Goal: Check status: Check status

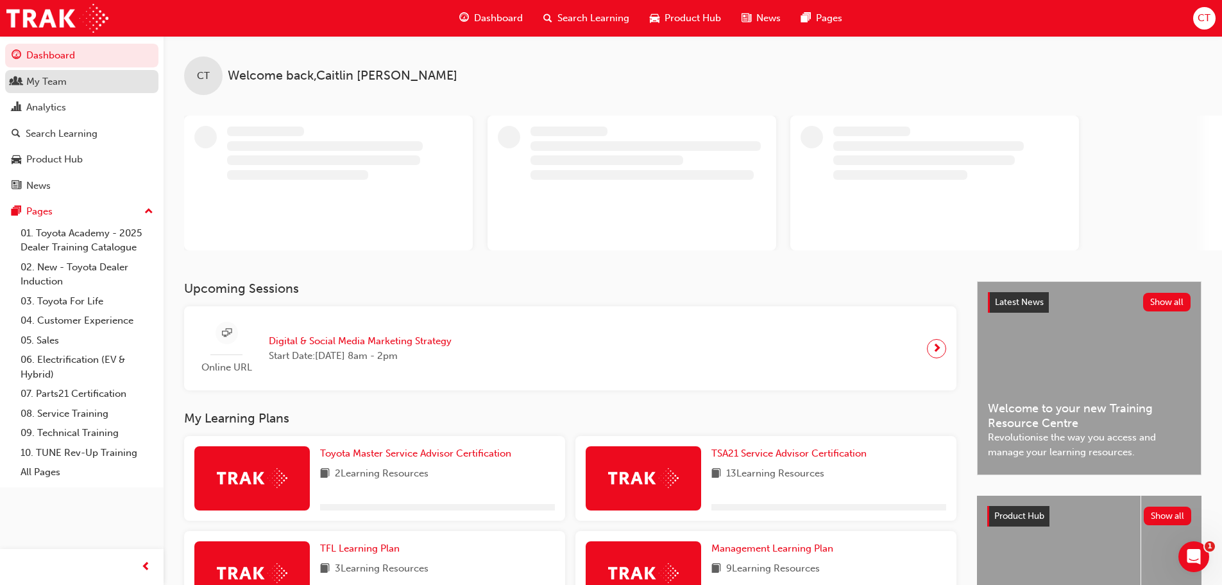
click at [70, 85] on div "My Team" at bounding box center [82, 82] width 141 height 16
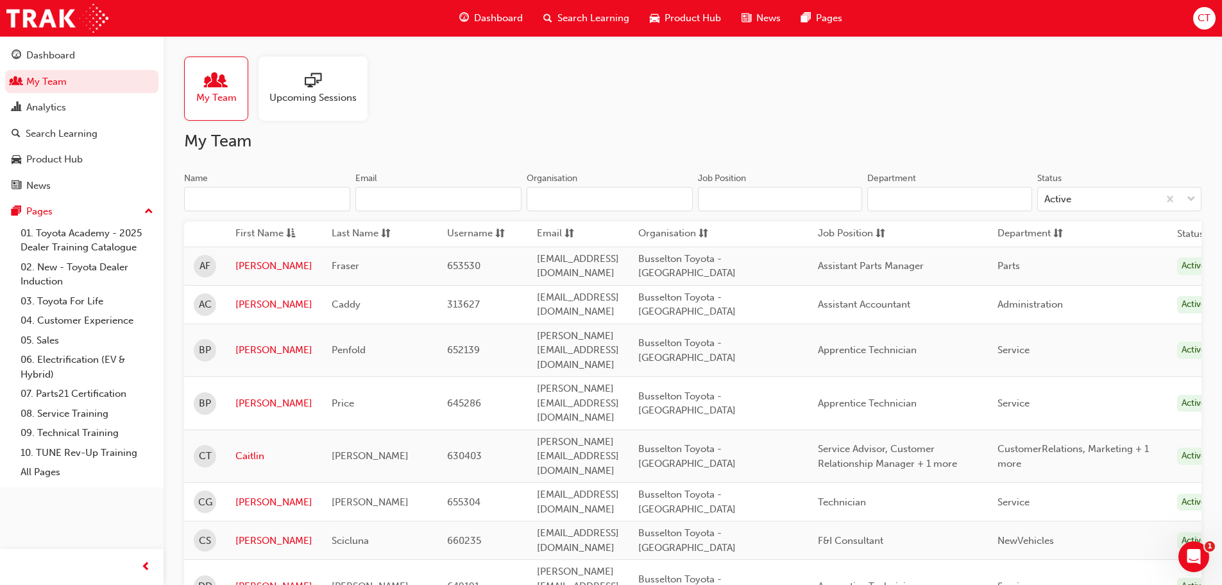
click at [260, 198] on input "Name" at bounding box center [267, 199] width 166 height 24
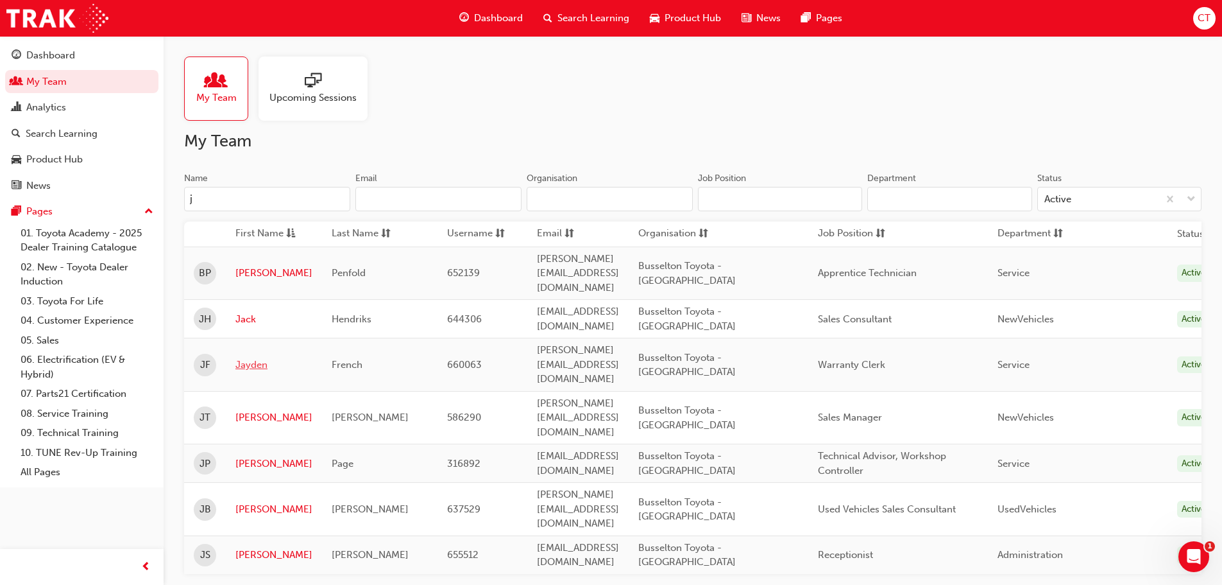
type input "j"
click at [246, 357] on link "Jayden" at bounding box center [273, 364] width 77 height 15
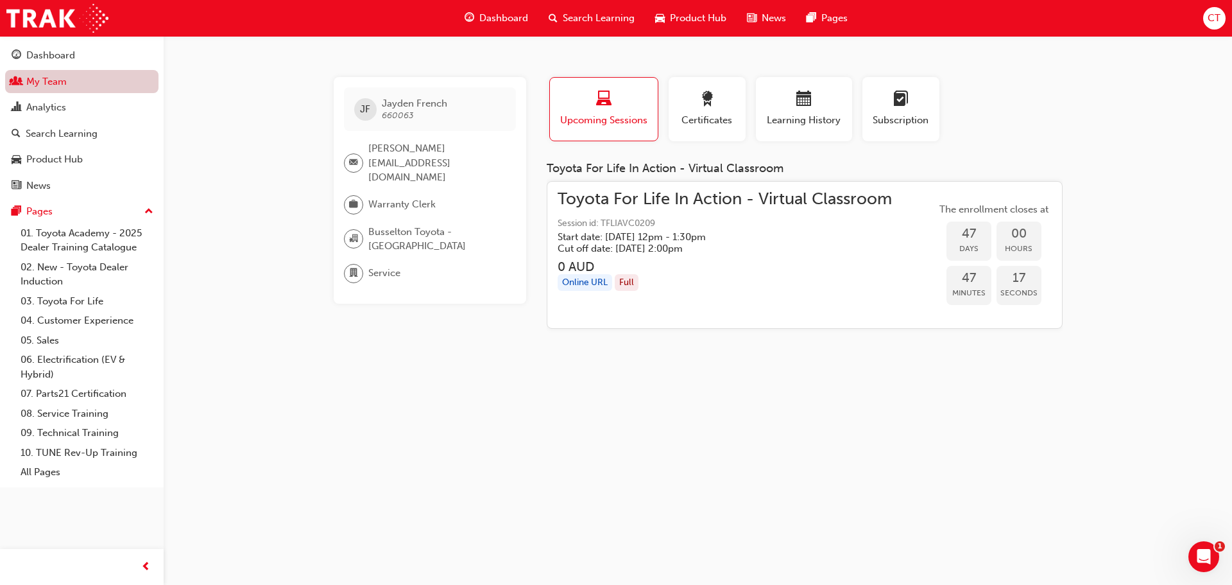
click at [81, 84] on link "My Team" at bounding box center [81, 82] width 153 height 24
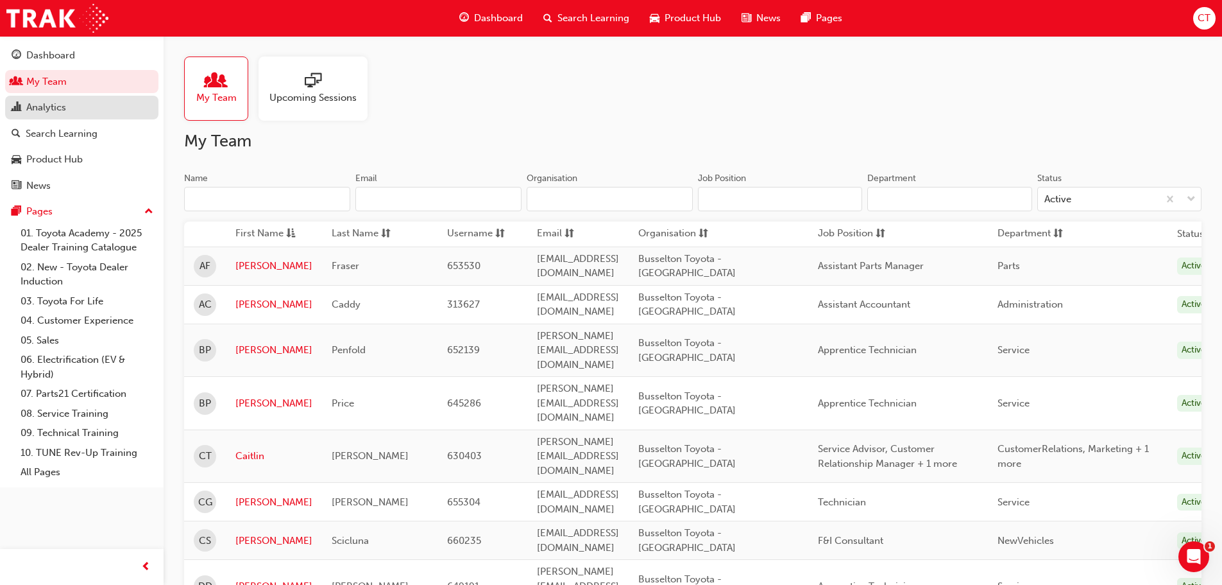
click at [65, 102] on div "Analytics" at bounding box center [46, 107] width 40 height 15
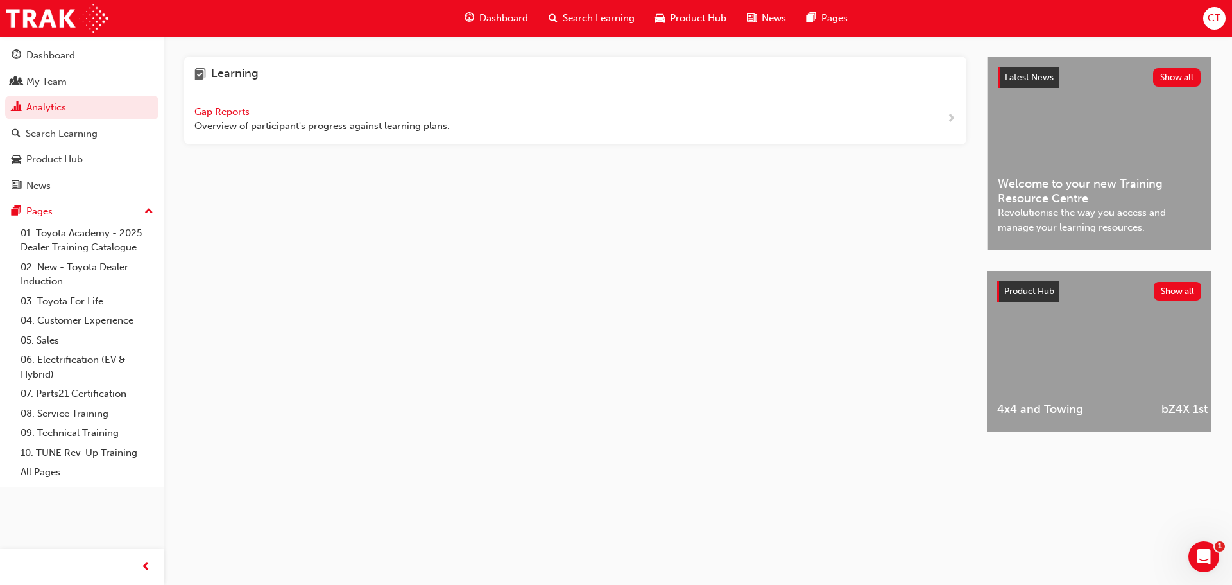
click at [239, 114] on span "Gap Reports" at bounding box center [223, 112] width 58 height 12
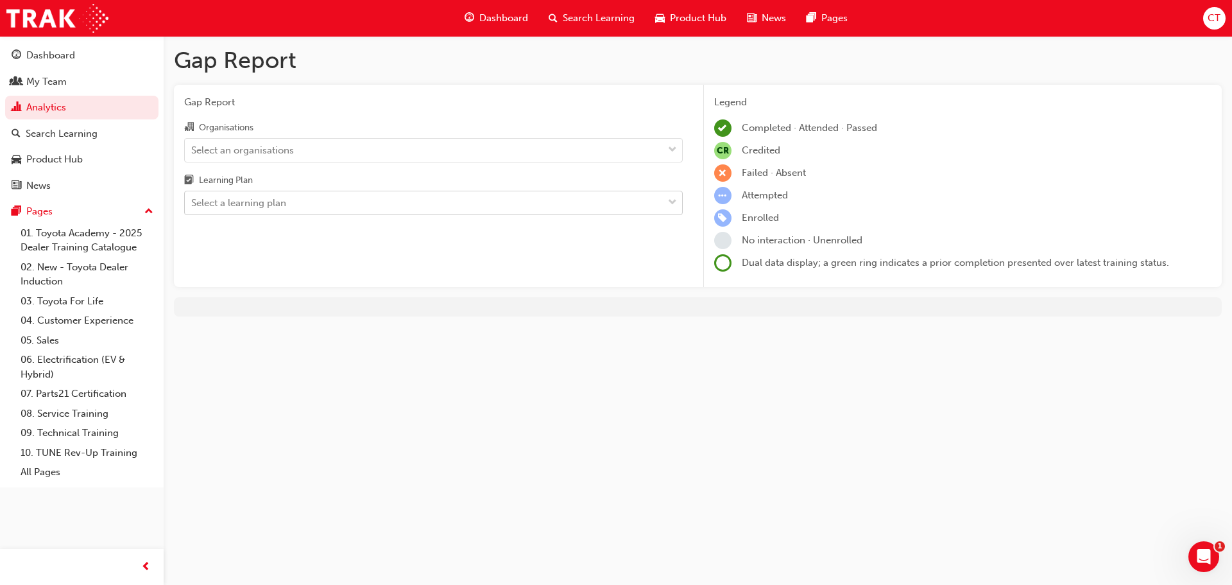
click at [670, 205] on span "down-icon" at bounding box center [672, 202] width 9 height 17
click at [192, 205] on input "Learning Plan Select a learning plan" at bounding box center [191, 202] width 1 height 11
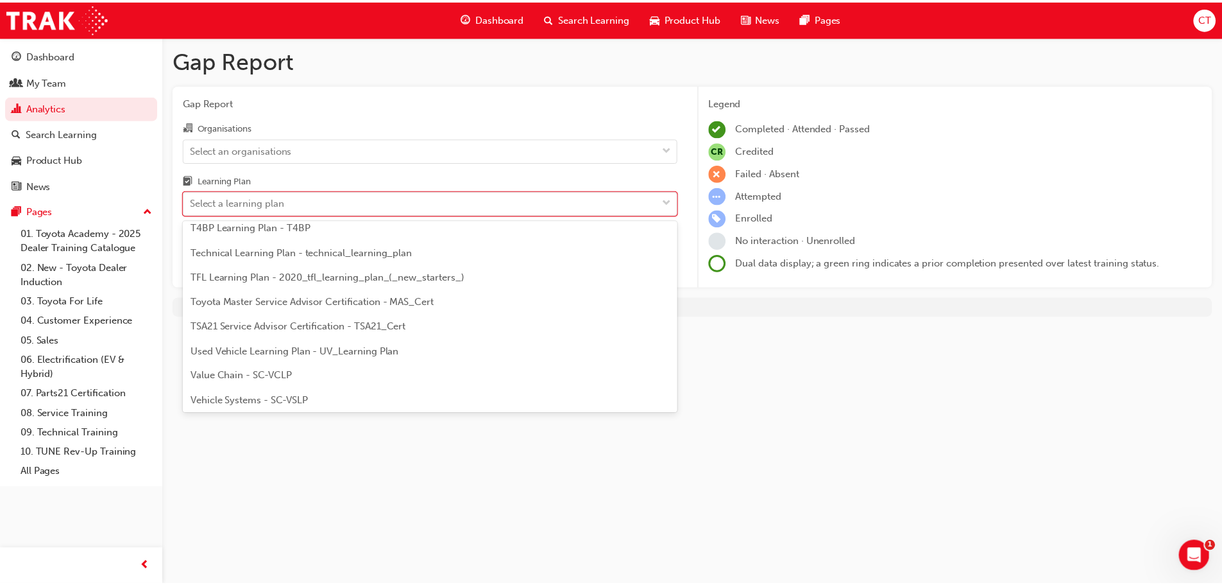
scroll to position [554, 0]
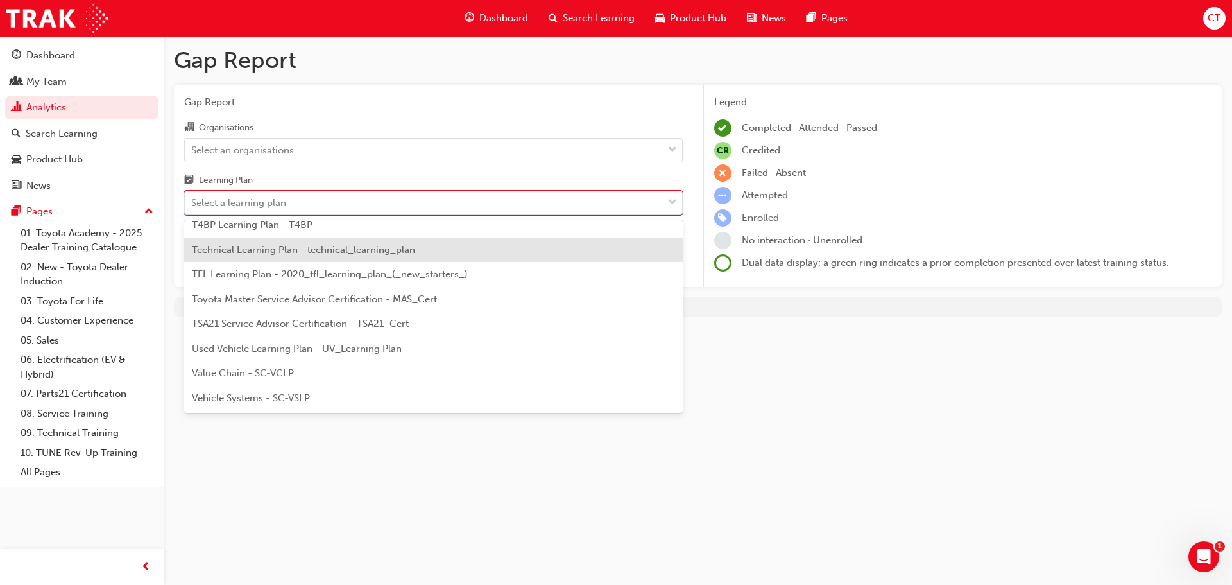
click at [609, 24] on span "Search Learning" at bounding box center [599, 18] width 72 height 15
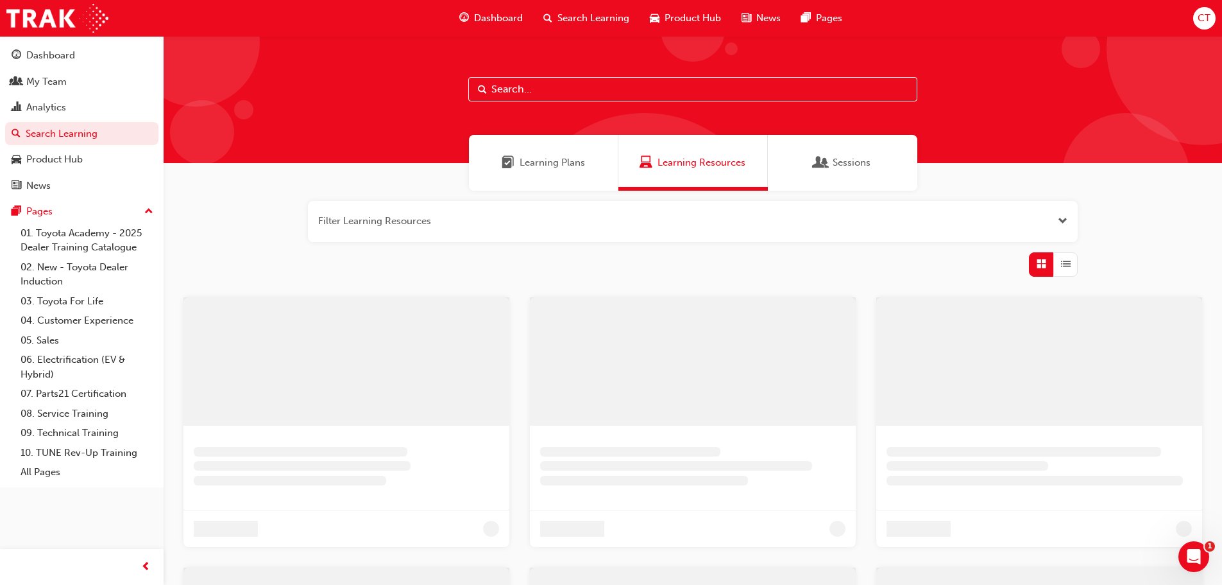
click at [529, 90] on input "text" at bounding box center [692, 89] width 449 height 24
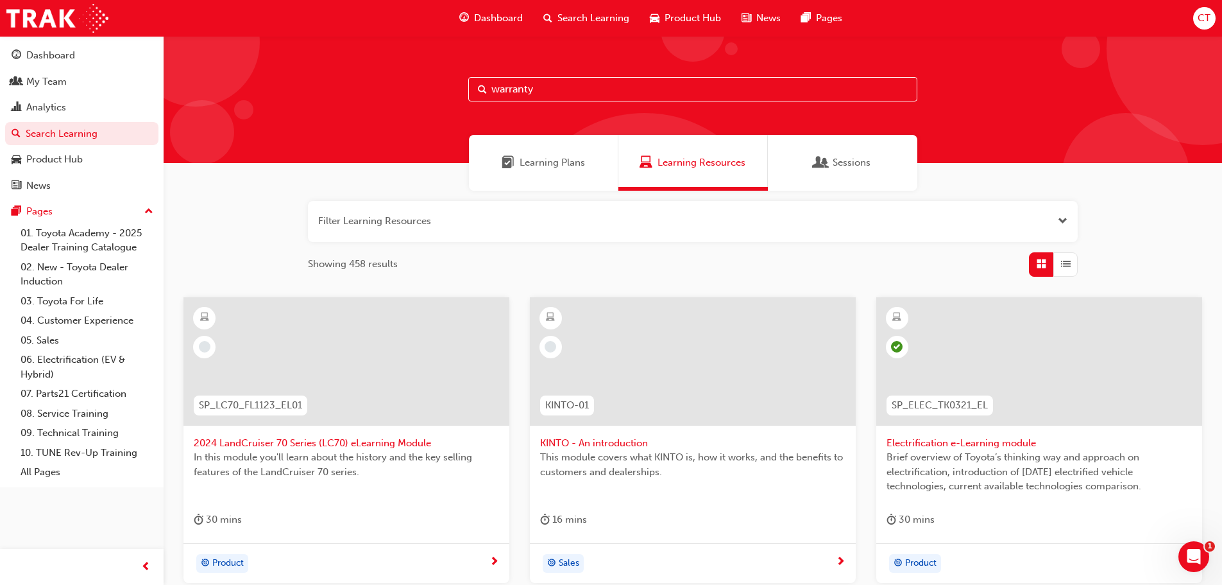
type input "warranty"
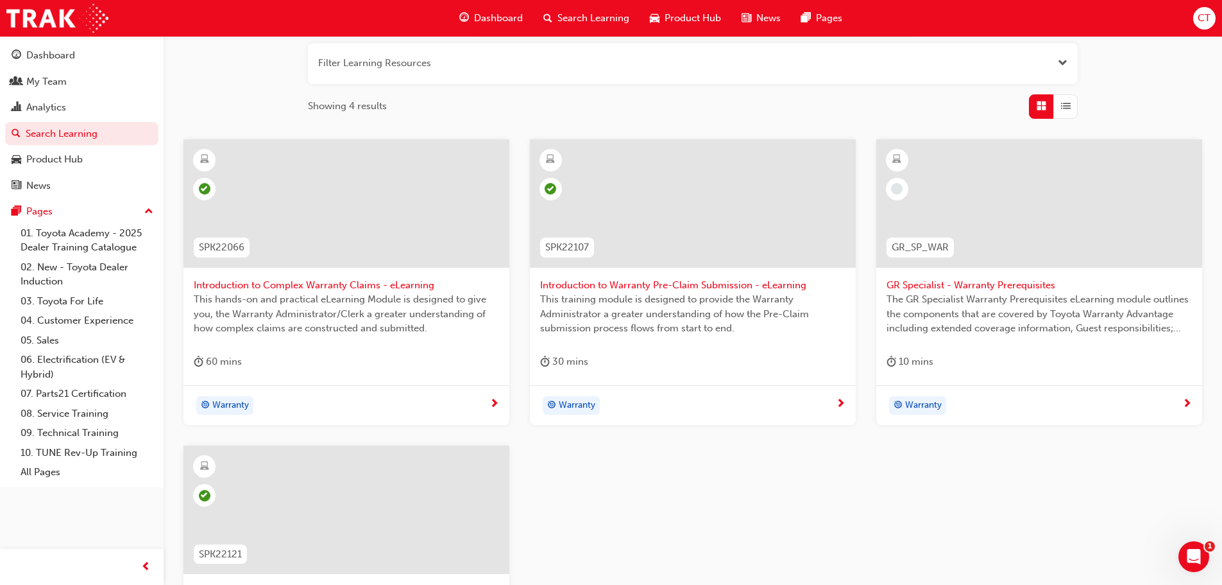
scroll to position [44, 0]
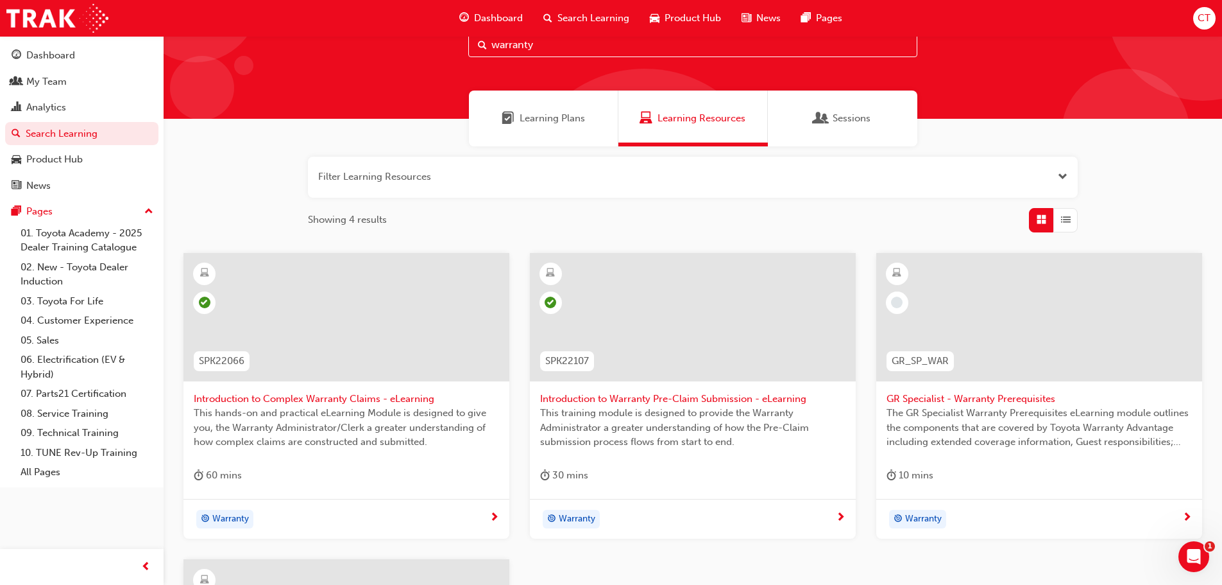
click at [335, 398] on span "Introduction to Complex Warranty Claims - eLearning" at bounding box center [346, 398] width 305 height 15
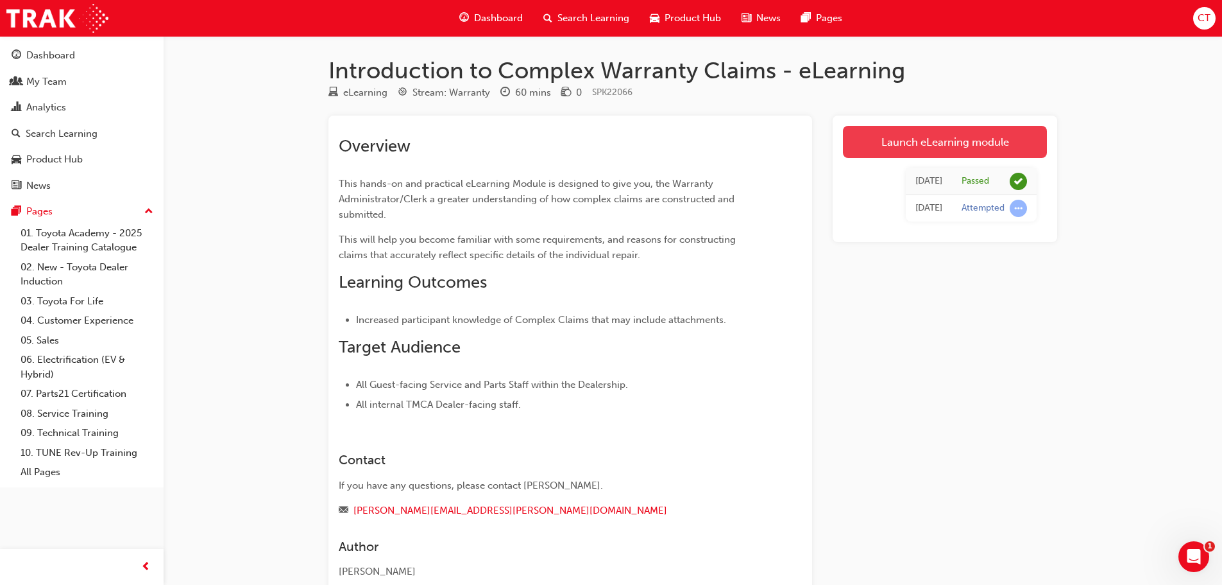
click at [901, 143] on link "Launch eLearning module" at bounding box center [945, 142] width 204 height 32
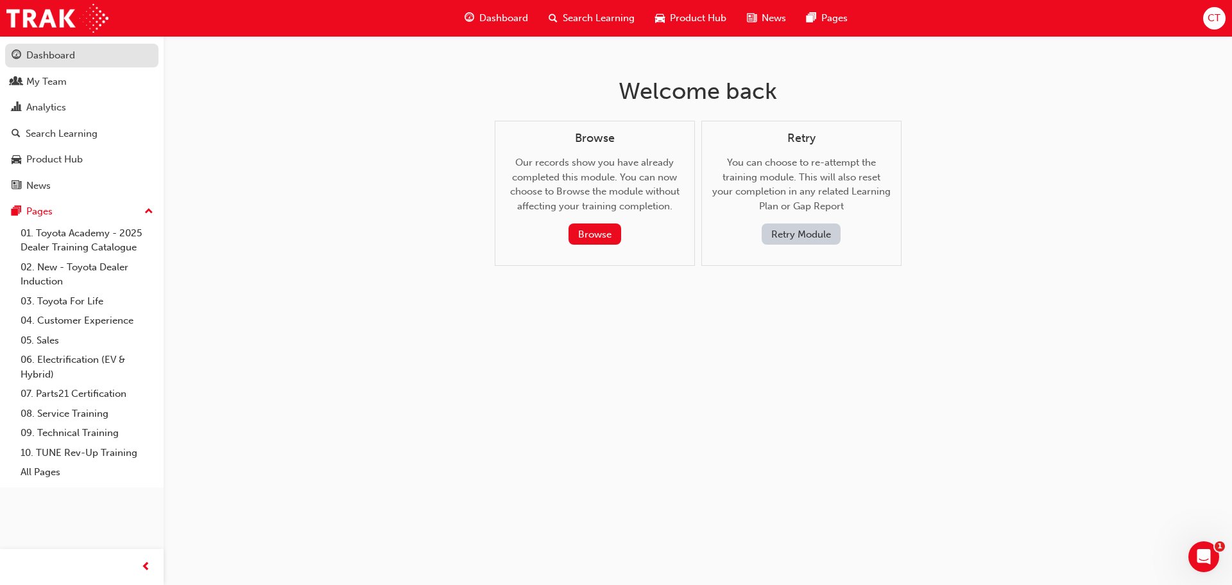
click at [53, 57] on div "Dashboard" at bounding box center [50, 55] width 49 height 15
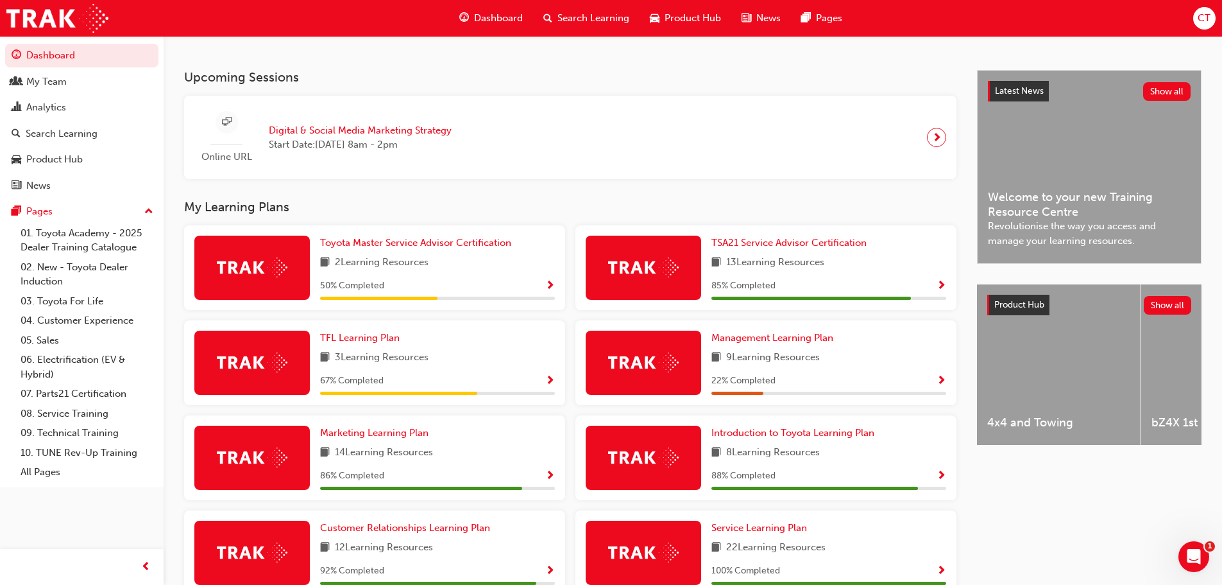
scroll to position [335, 0]
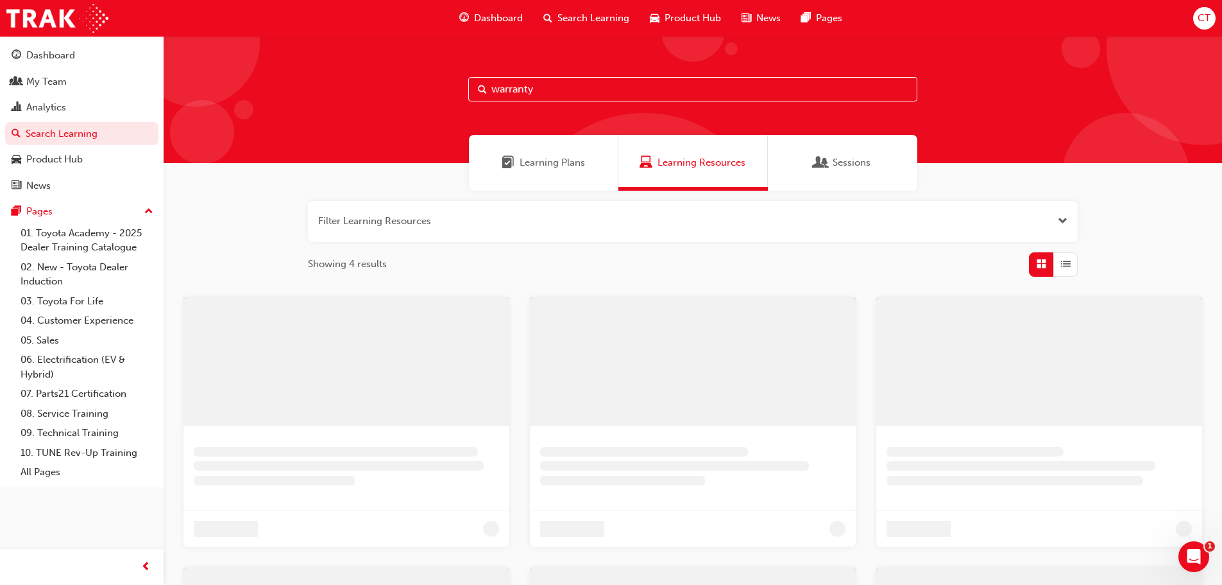
scroll to position [44, 0]
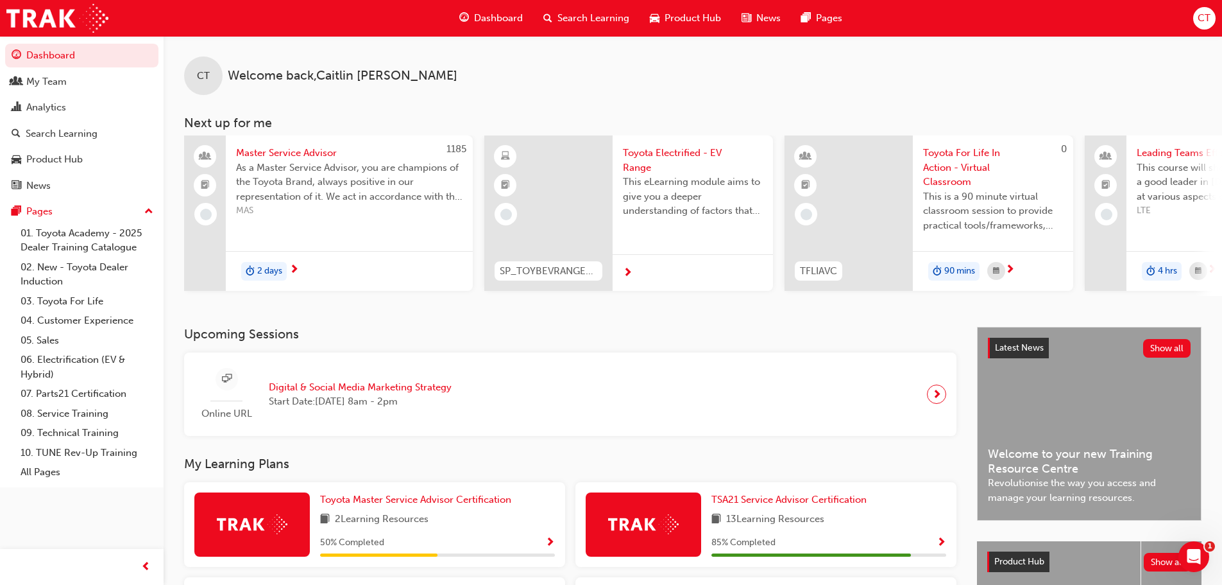
click at [1204, 21] on span "CT" at bounding box center [1204, 18] width 13 height 15
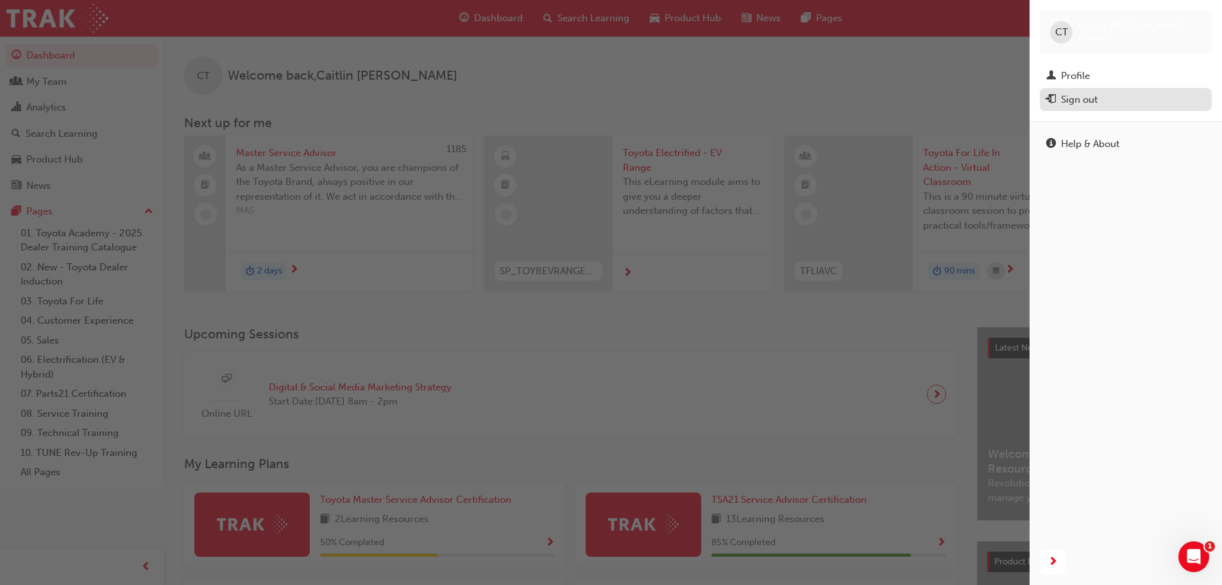
click at [1075, 101] on div "Sign out" at bounding box center [1079, 99] width 37 height 15
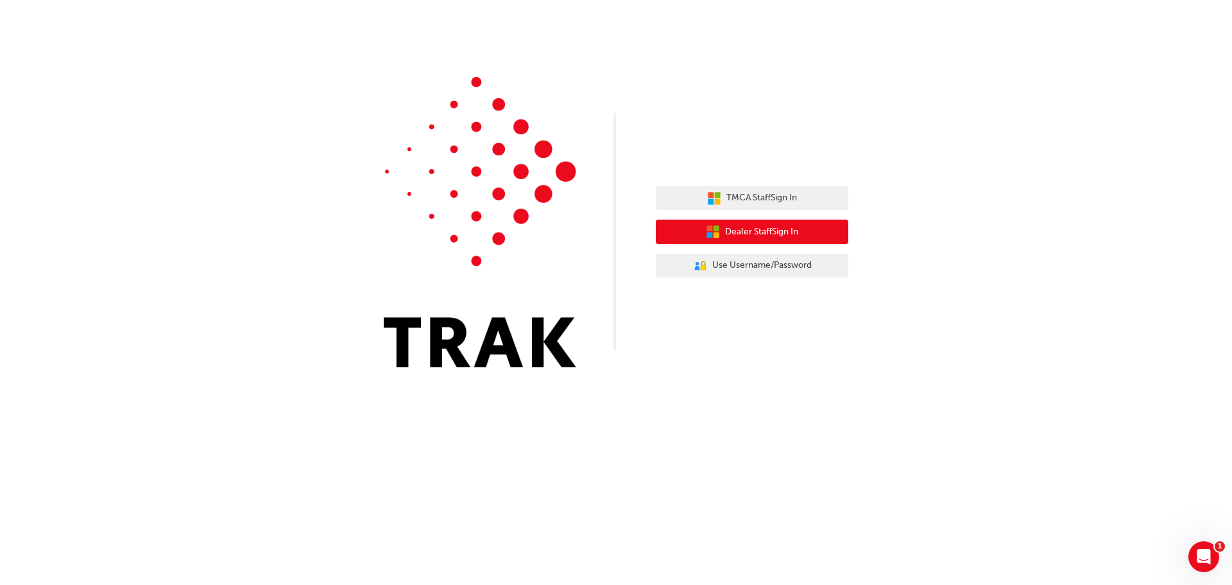
click at [737, 231] on span "Dealer Staff Sign In" at bounding box center [761, 232] width 73 height 15
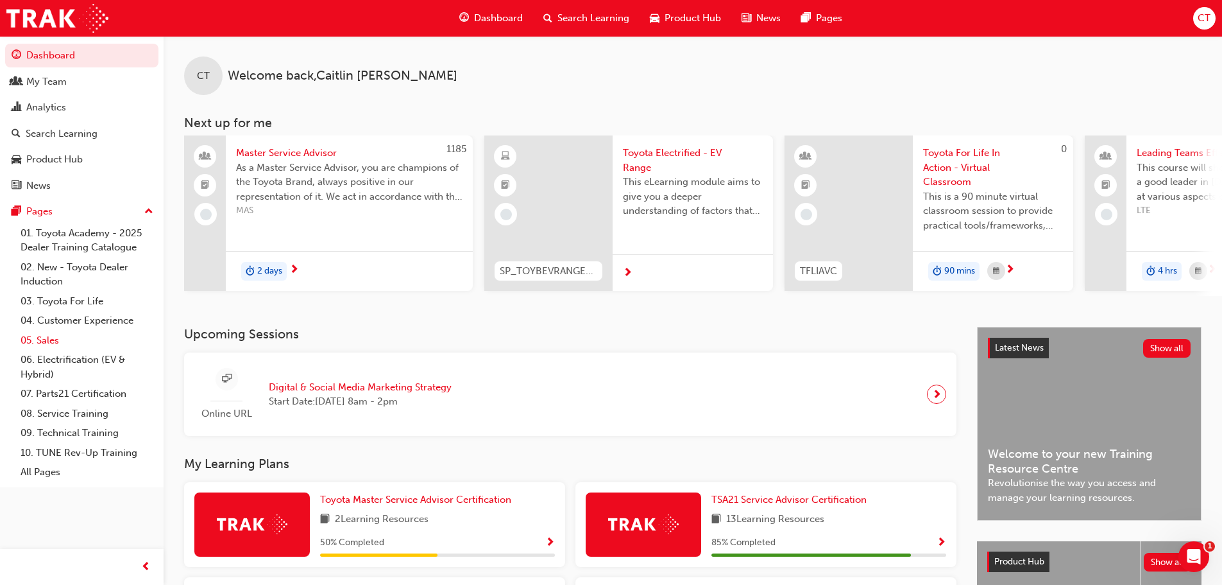
click at [58, 337] on link "05. Sales" at bounding box center [86, 340] width 143 height 20
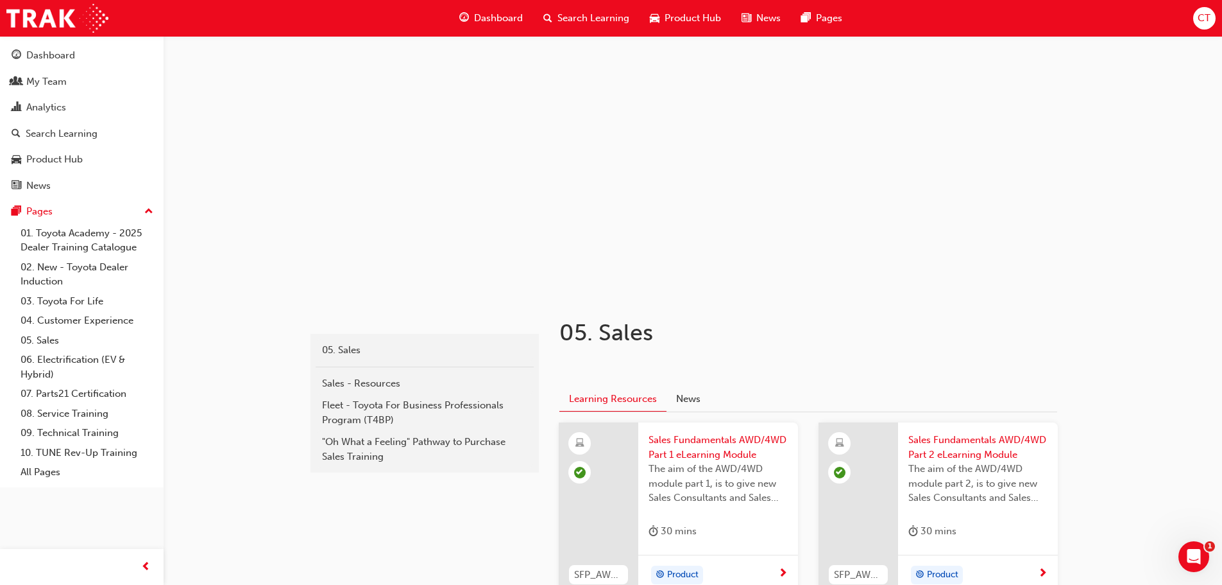
click at [683, 19] on span "Product Hub" at bounding box center [693, 18] width 56 height 15
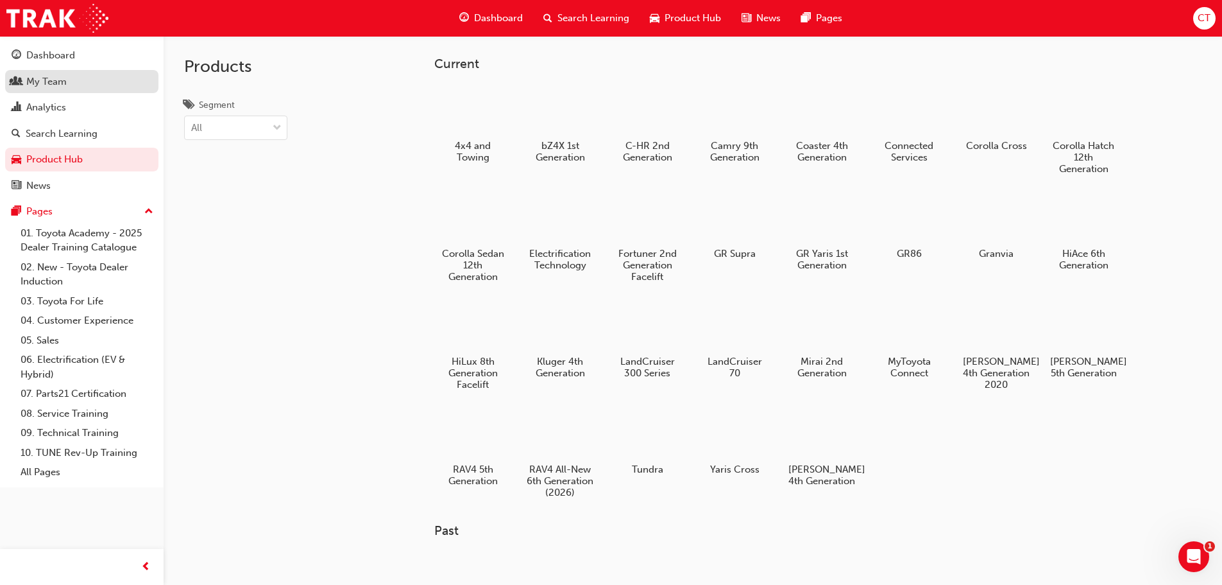
click at [96, 76] on div "My Team" at bounding box center [82, 82] width 141 height 16
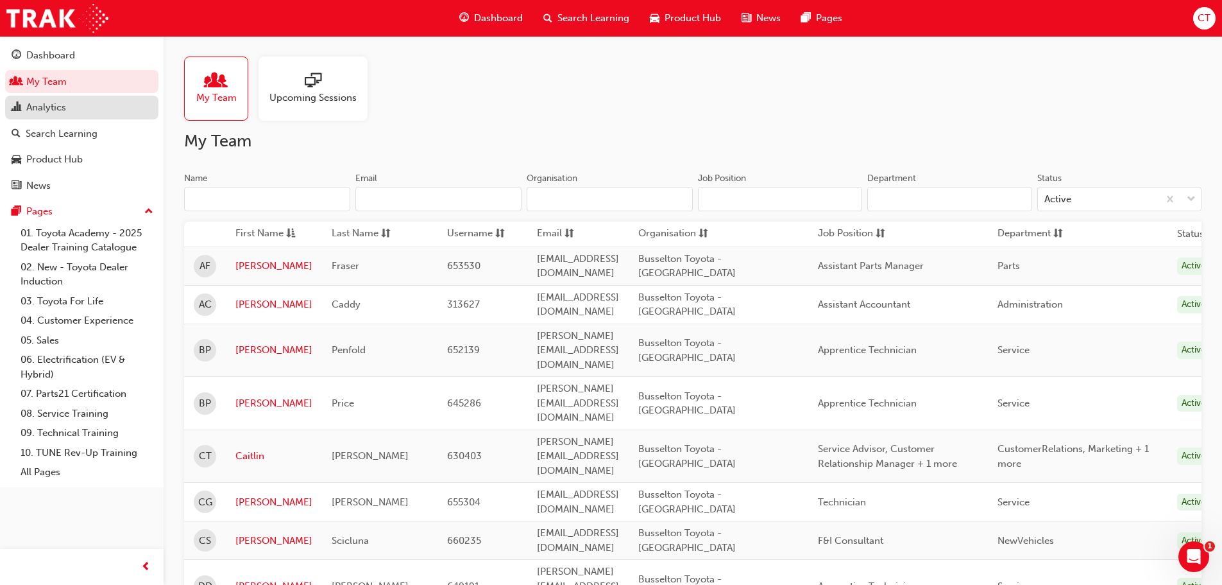
click at [76, 106] on div "Analytics" at bounding box center [82, 107] width 141 height 16
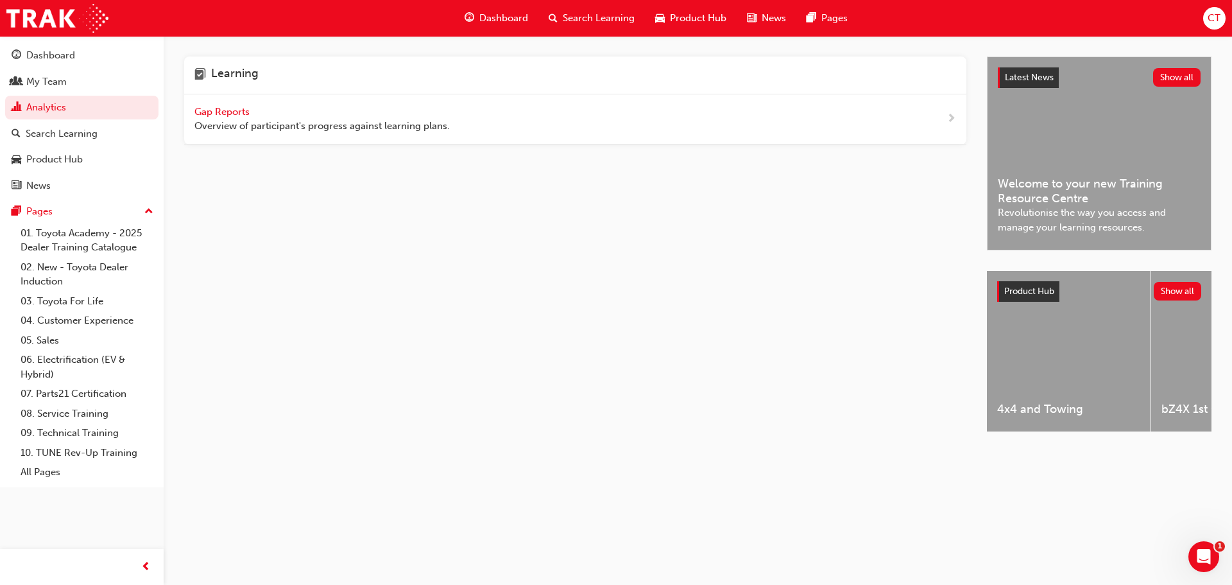
click at [238, 107] on span "Gap Reports" at bounding box center [223, 112] width 58 height 12
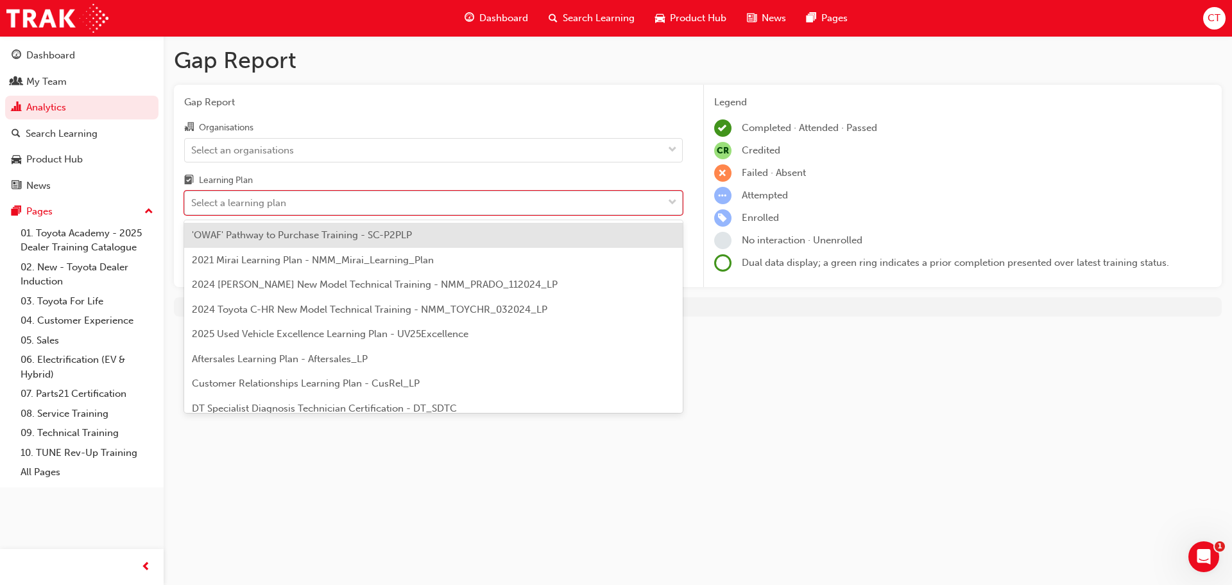
click at [653, 200] on div "Select a learning plan" at bounding box center [424, 203] width 478 height 22
click at [192, 200] on input "Learning Plan option 'OWAF' Pathway to Purchase Training - SC-P2PLP focused, 1 …" at bounding box center [191, 202] width 1 height 11
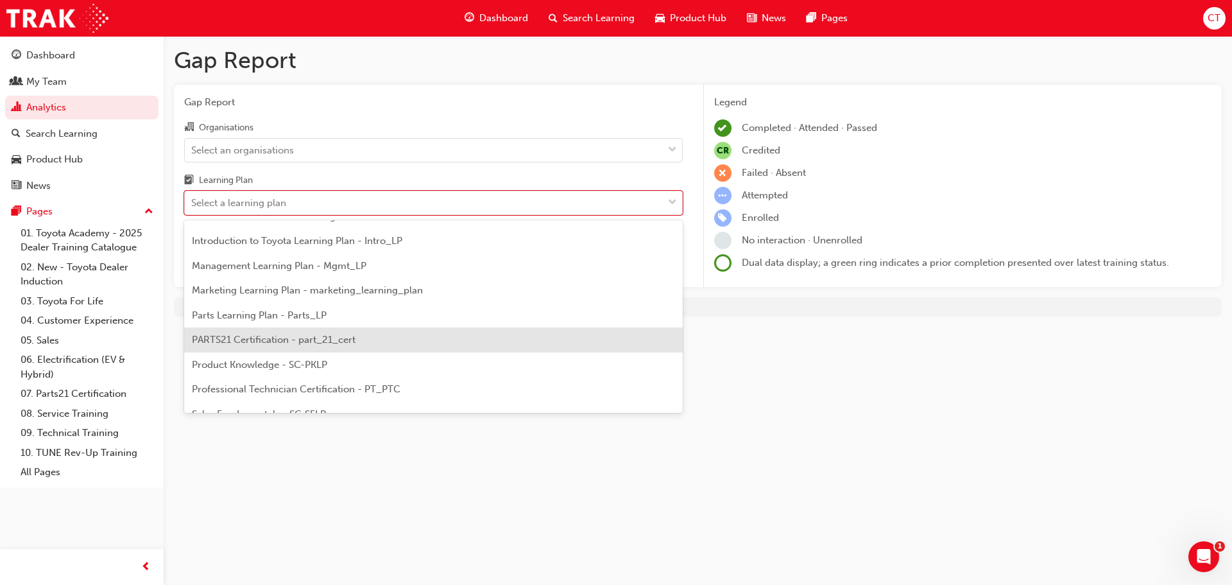
scroll to position [321, 0]
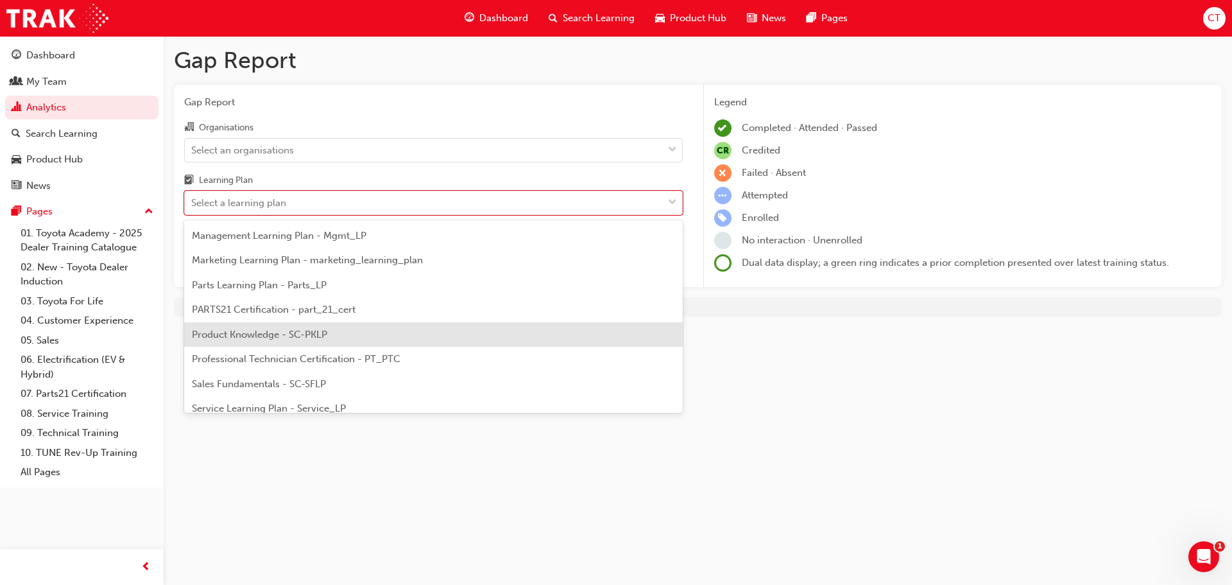
click at [365, 333] on div "Product Knowledge - SC-PKLP" at bounding box center [433, 334] width 499 height 25
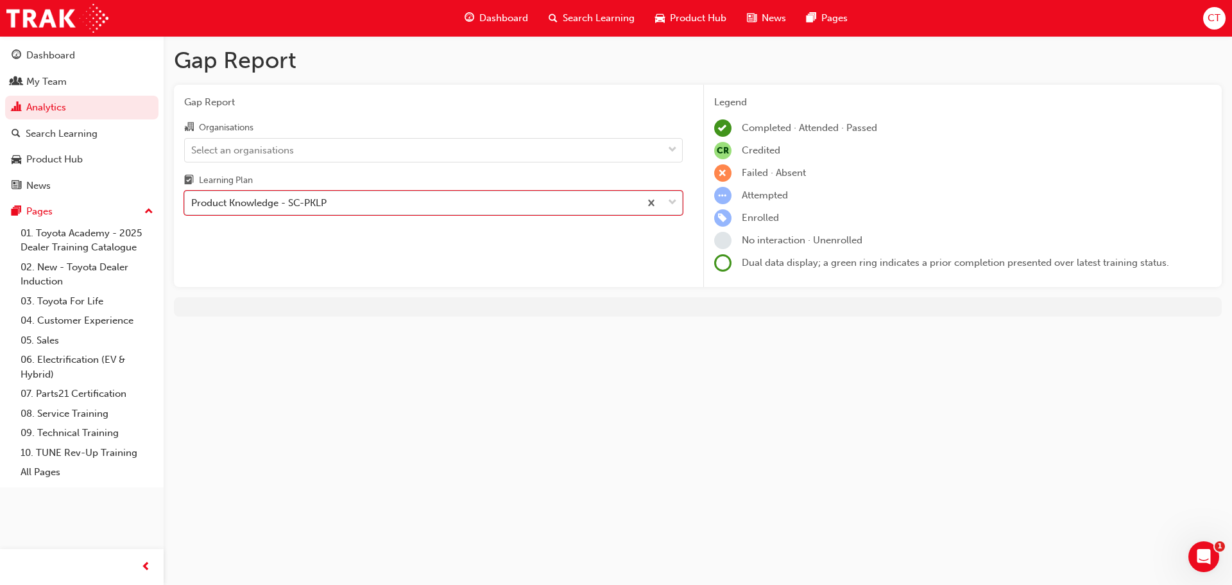
click at [672, 203] on span "down-icon" at bounding box center [672, 202] width 9 height 17
click at [192, 203] on input "Learning Plan option Product Knowledge - SC-PKLP, selected. 0 results available…" at bounding box center [191, 202] width 1 height 11
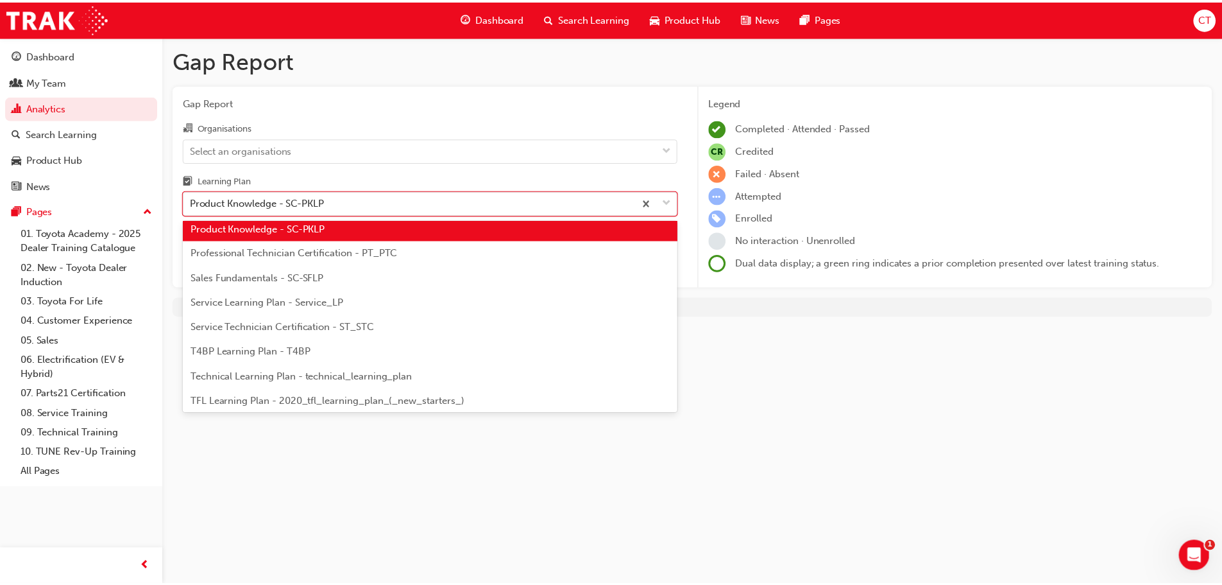
scroll to position [456, 0]
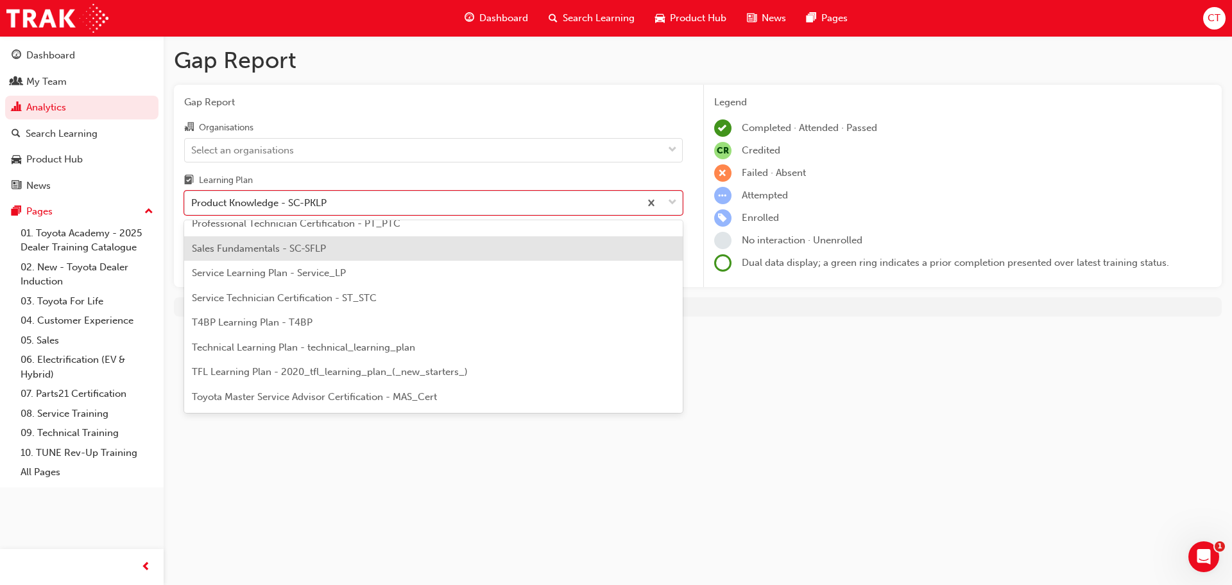
click at [320, 251] on span "Sales Fundamentals - SC-SFLP" at bounding box center [259, 249] width 134 height 12
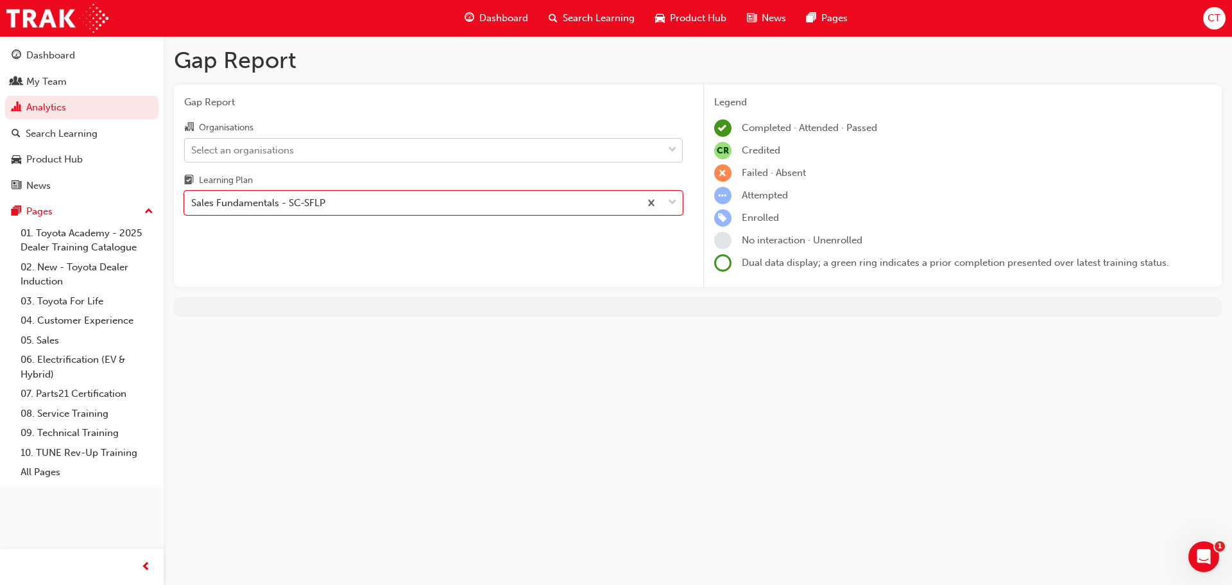
click at [647, 151] on div "Select an organisations" at bounding box center [424, 150] width 478 height 22
click at [192, 151] on input "Organisations Select an organisations" at bounding box center [191, 149] width 1 height 11
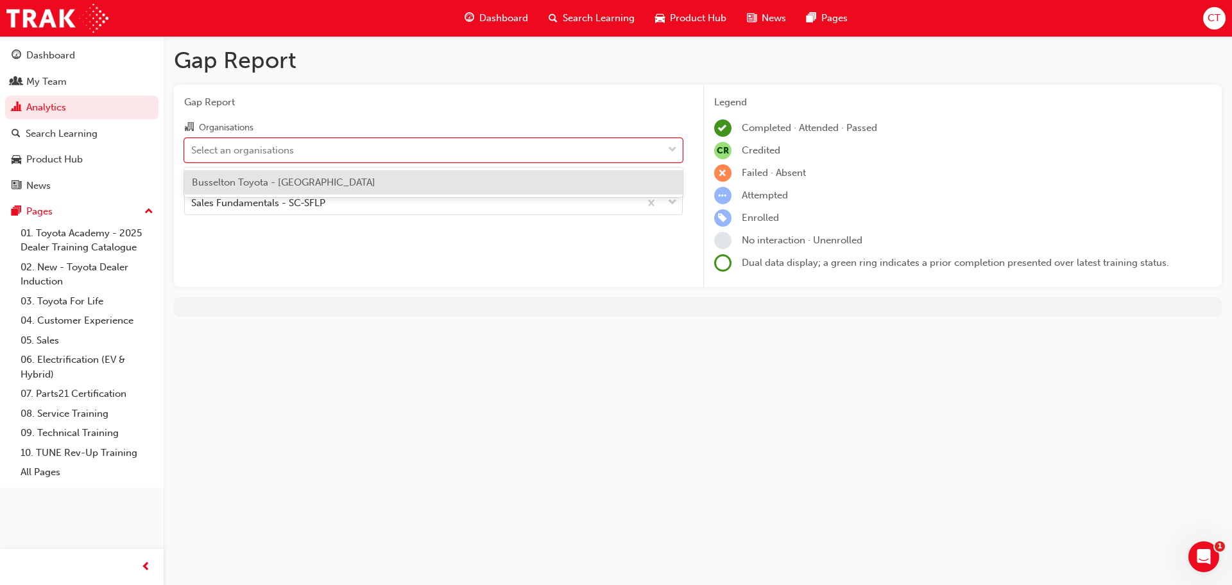
click at [279, 181] on span "Busselton Toyota - [GEOGRAPHIC_DATA]" at bounding box center [284, 182] width 184 height 12
